Goal: Information Seeking & Learning: Learn about a topic

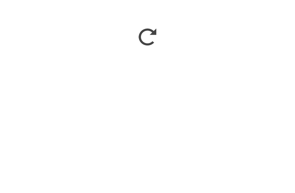
scroll to position [389, 0]
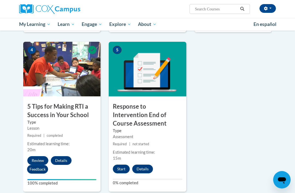
scroll to position [270, 0]
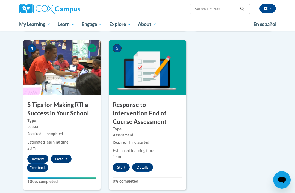
click at [121, 163] on button "Start" at bounding box center [121, 167] width 17 height 9
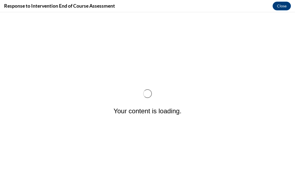
scroll to position [0, 0]
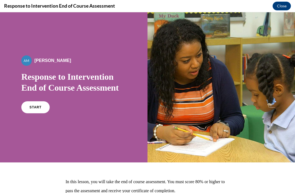
click at [36, 104] on link "START" at bounding box center [35, 107] width 28 height 12
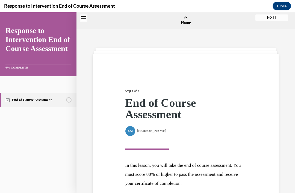
scroll to position [17, 0]
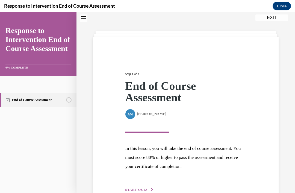
click at [139, 188] on span "START QUIZ" at bounding box center [136, 190] width 22 height 4
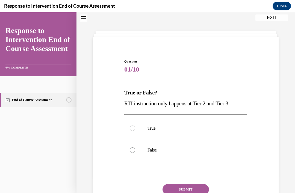
click at [135, 124] on label "True" at bounding box center [185, 129] width 123 height 22
click at [135, 126] on input "True" at bounding box center [132, 128] width 5 height 5
radio input "true"
click at [192, 191] on button "SUBMIT" at bounding box center [186, 189] width 46 height 11
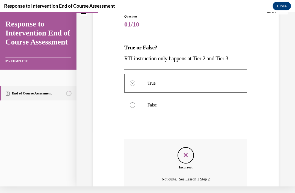
scroll to position [84, 0]
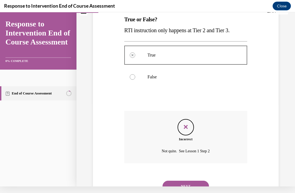
click at [188, 182] on button "NEXT" at bounding box center [186, 186] width 46 height 11
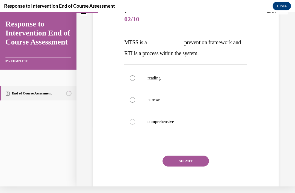
scroll to position [0, 0]
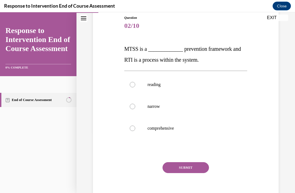
click at [134, 133] on label "comprehensive" at bounding box center [185, 129] width 123 height 22
click at [134, 131] on input "comprehensive" at bounding box center [132, 128] width 5 height 5
radio input "true"
click at [191, 171] on button "SUBMIT" at bounding box center [186, 167] width 46 height 11
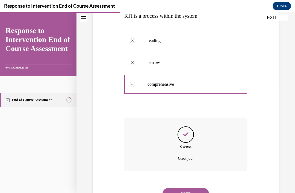
scroll to position [106, 0]
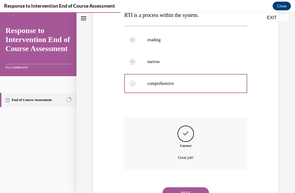
click at [192, 189] on button "NEXT" at bounding box center [186, 193] width 46 height 11
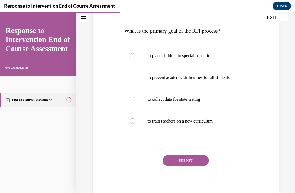
scroll to position [78, 0]
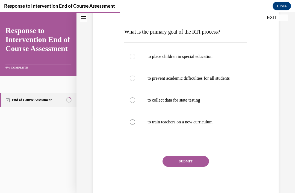
click at [134, 77] on label "to prevent academic difficulties for all students" at bounding box center [185, 79] width 123 height 22
click at [134, 77] on input "to prevent academic difficulties for all students" at bounding box center [132, 78] width 5 height 5
radio input "true"
click at [194, 167] on button "SUBMIT" at bounding box center [186, 161] width 46 height 11
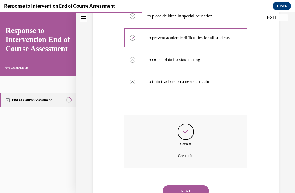
scroll to position [122, 0]
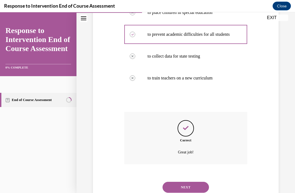
click at [199, 186] on button "NEXT" at bounding box center [186, 187] width 46 height 11
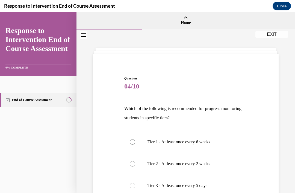
scroll to position [23, 0]
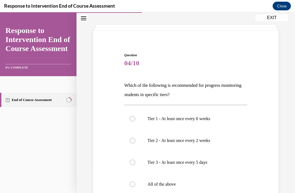
click at [133, 187] on div at bounding box center [132, 184] width 5 height 5
click at [133, 187] on input "All of the above" at bounding box center [132, 184] width 5 height 5
radio input "true"
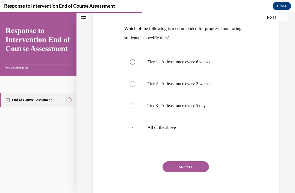
click at [193, 165] on button "SUBMIT" at bounding box center [186, 167] width 46 height 11
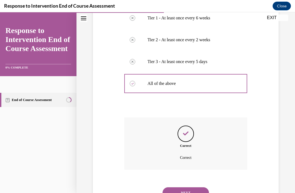
scroll to position [124, 0]
click at [186, 188] on button "NEXT" at bounding box center [186, 193] width 46 height 11
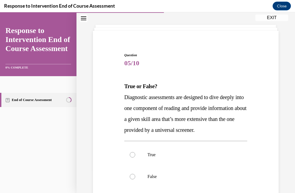
scroll to position [35, 0]
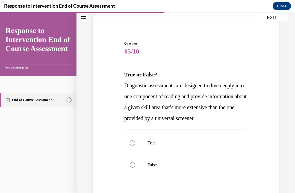
click at [134, 146] on div at bounding box center [132, 143] width 5 height 5
click at [134, 146] on input "True" at bounding box center [132, 143] width 5 height 5
radio input "true"
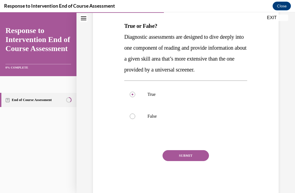
scroll to position [83, 0]
click at [197, 162] on button "SUBMIT" at bounding box center [186, 156] width 46 height 11
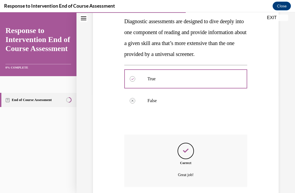
scroll to position [127, 0]
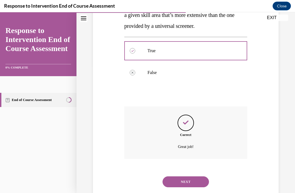
click at [190, 188] on button "NEXT" at bounding box center [186, 182] width 46 height 11
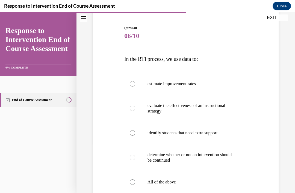
scroll to position [52, 0]
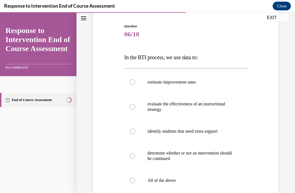
click at [137, 184] on label "All of the above" at bounding box center [185, 181] width 123 height 22
click at [135, 184] on input "All of the above" at bounding box center [132, 180] width 5 height 5
radio input "true"
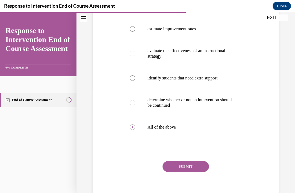
click at [193, 169] on button "SUBMIT" at bounding box center [186, 166] width 46 height 11
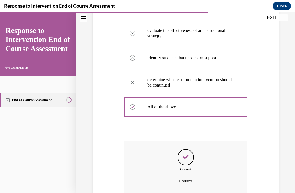
scroll to position [149, 0]
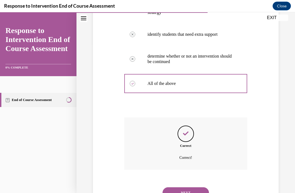
click at [196, 188] on button "NEXT" at bounding box center [186, 193] width 46 height 11
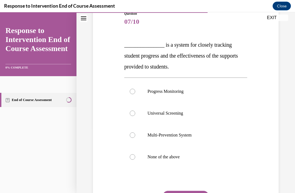
scroll to position [65, 0]
click at [134, 159] on div at bounding box center [132, 157] width 5 height 5
click at [134, 159] on input "None of the above" at bounding box center [132, 157] width 5 height 5
radio input "true"
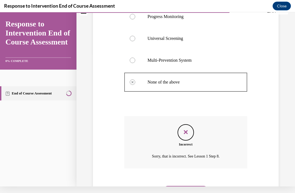
scroll to position [138, 0]
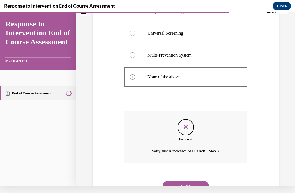
click at [194, 181] on button "NEXT" at bounding box center [186, 186] width 46 height 11
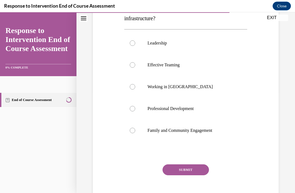
scroll to position [103, 0]
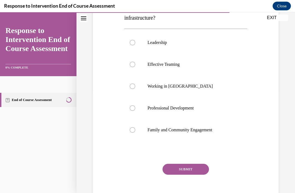
click at [132, 88] on div at bounding box center [132, 86] width 5 height 5
click at [132, 88] on input "Working in Silos" at bounding box center [132, 86] width 5 height 5
radio input "true"
click at [197, 170] on button "SUBMIT" at bounding box center [186, 169] width 46 height 11
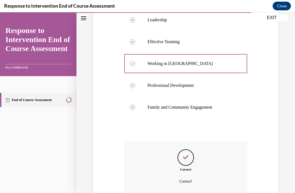
scroll to position [149, 0]
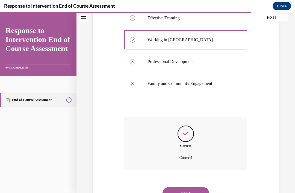
click at [192, 188] on button "NEXT" at bounding box center [186, 193] width 46 height 11
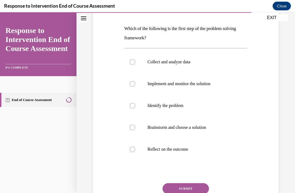
scroll to position [80, 0]
click at [135, 110] on label "Identify the problem" at bounding box center [185, 106] width 123 height 22
click at [135, 108] on input "Identify the problem" at bounding box center [132, 105] width 5 height 5
radio input "true"
click at [197, 188] on button "SUBMIT" at bounding box center [186, 188] width 46 height 11
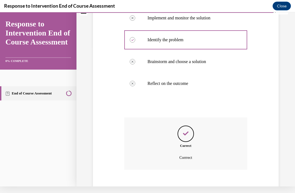
scroll to position [146, 0]
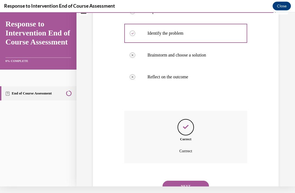
click at [193, 182] on button "NEXT" at bounding box center [186, 186] width 46 height 11
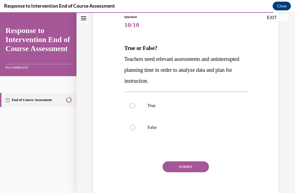
scroll to position [60, 0]
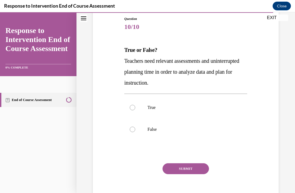
click at [135, 112] on label "True" at bounding box center [185, 108] width 123 height 22
click at [135, 111] on input "True" at bounding box center [132, 107] width 5 height 5
radio input "true"
click at [197, 165] on button "SUBMIT" at bounding box center [186, 169] width 46 height 11
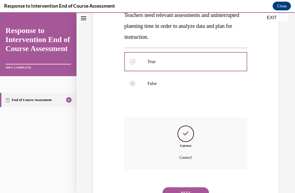
scroll to position [106, 0]
click at [192, 188] on button "NEXT" at bounding box center [186, 193] width 46 height 11
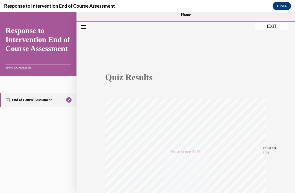
scroll to position [49, 0]
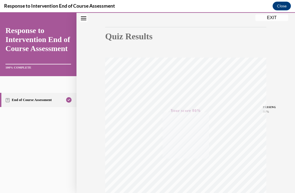
click at [272, 22] on div "Quiz Results PASSING 80% Your score 80% Passed PASSING 80% Your score Your scor…" at bounding box center [186, 112] width 219 height 263
click at [274, 19] on button "EXIT" at bounding box center [272, 17] width 33 height 7
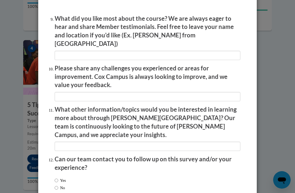
scroll to position [916, 0]
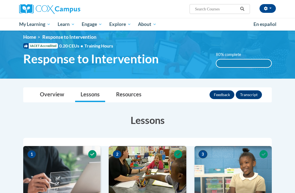
scroll to position [0, 0]
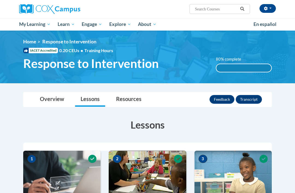
click at [252, 103] on button "Transcript" at bounding box center [249, 99] width 26 height 9
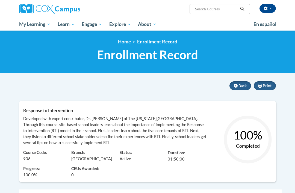
click at [0, 0] on link "Certificates" at bounding box center [0, 0] width 0 height 0
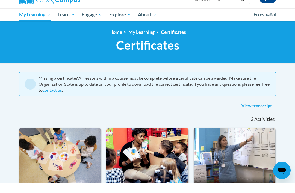
scroll to position [10, 0]
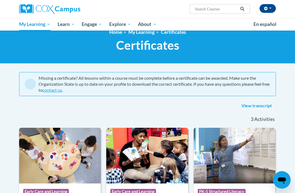
click at [263, 106] on link "View transcript" at bounding box center [257, 106] width 39 height 9
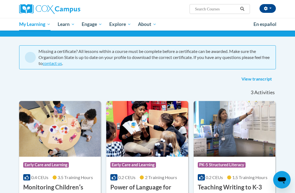
scroll to position [36, 0]
